Goal: Transaction & Acquisition: Book appointment/travel/reservation

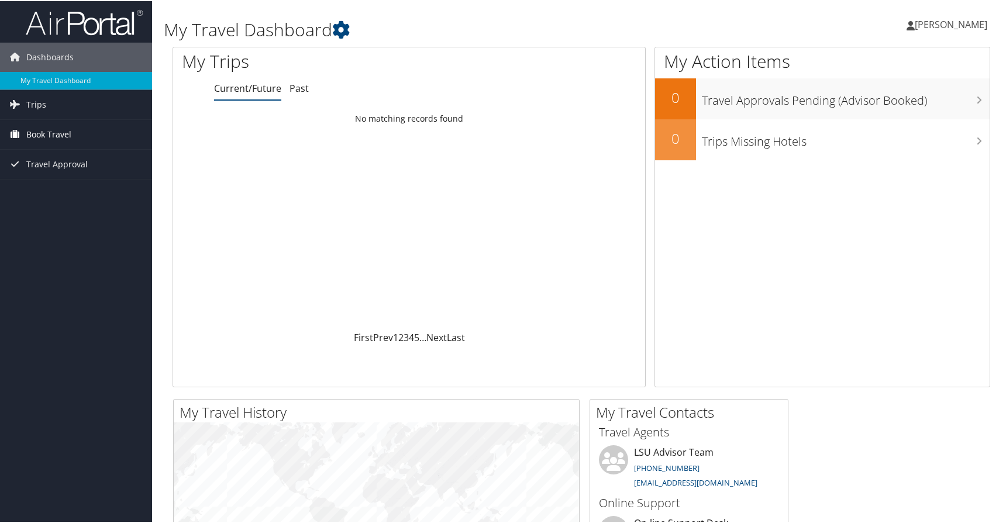
click at [75, 130] on link "Book Travel" at bounding box center [76, 133] width 152 height 29
click at [67, 170] on link "Book/Manage Online Trips" at bounding box center [76, 175] width 152 height 18
